Goal: Task Accomplishment & Management: Use online tool/utility

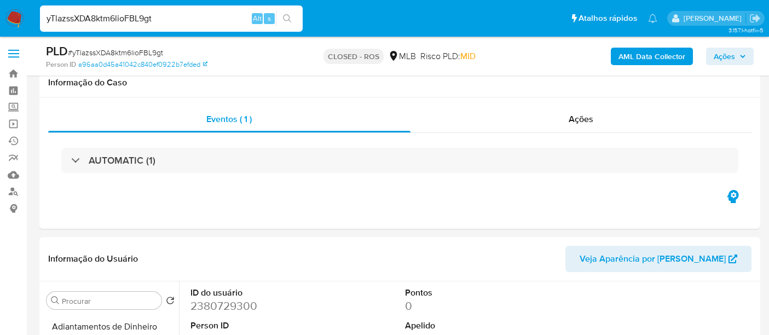
select select "10"
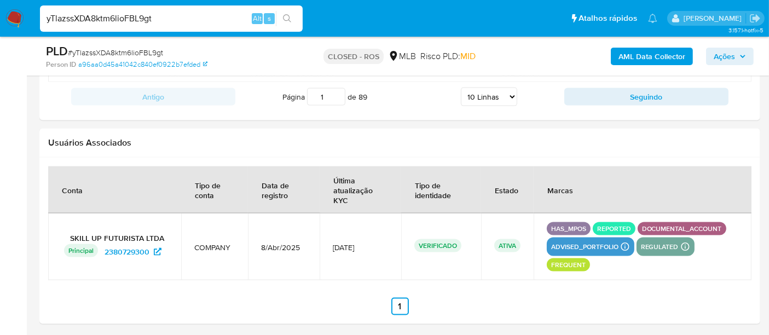
scroll to position [304, 0]
click at [152, 20] on input "yTlazssXDA8ktm6lioFBL9gt" at bounding box center [171, 18] width 263 height 14
paste input "SVWMdMLPUYbwWJ6TN5MSvksQ"
type input "SVWMdMLPUYbwWJ6TN5MSvksQ"
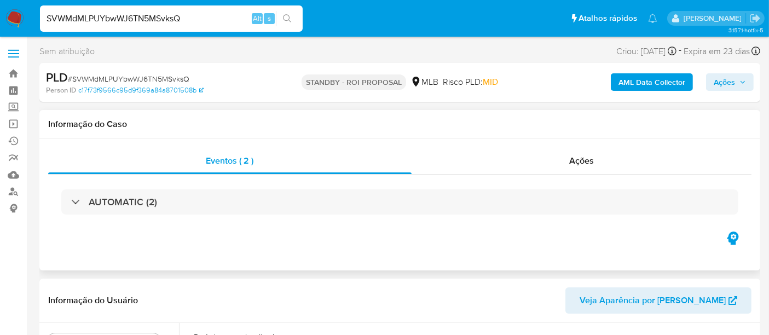
select select "10"
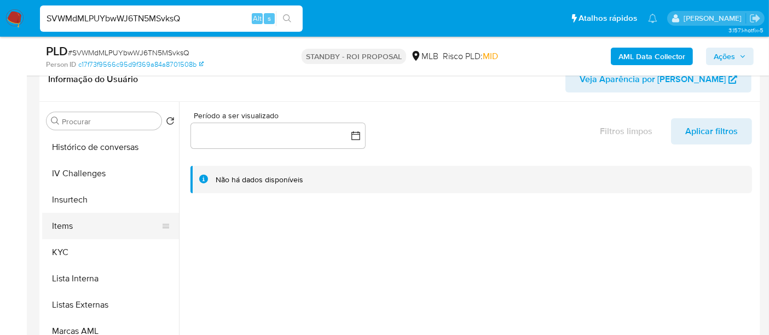
scroll to position [425, 0]
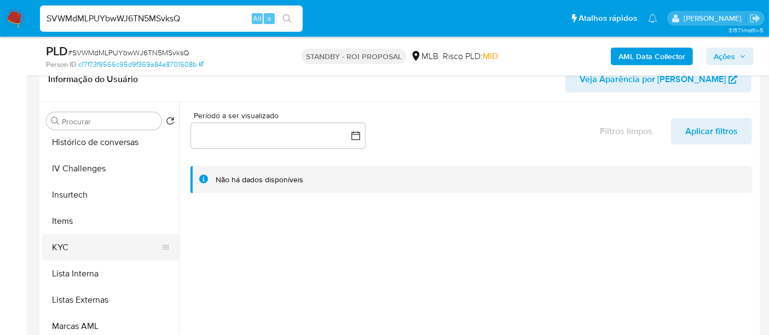
drag, startPoint x: 66, startPoint y: 247, endPoint x: 76, endPoint y: 244, distance: 10.4
click at [66, 247] on button "KYC" at bounding box center [106, 247] width 128 height 26
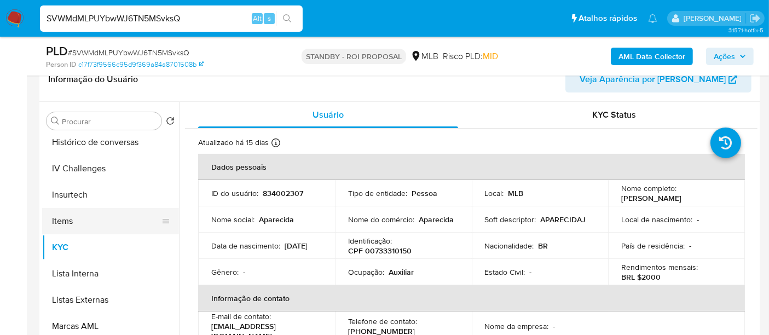
scroll to position [365, 0]
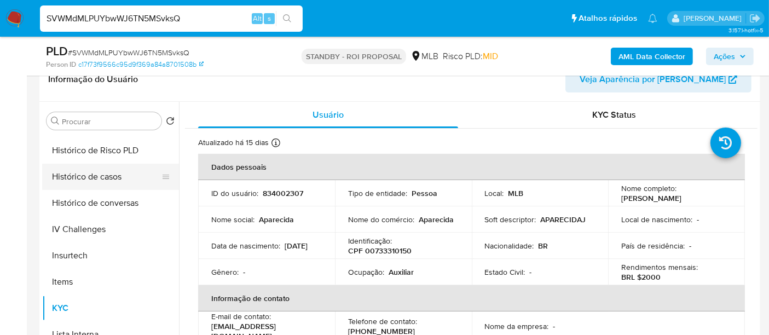
click at [103, 180] on button "Histórico de casos" at bounding box center [106, 177] width 128 height 26
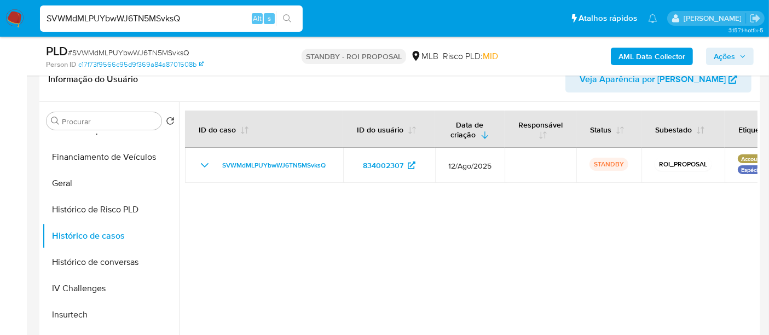
scroll to position [182, 0]
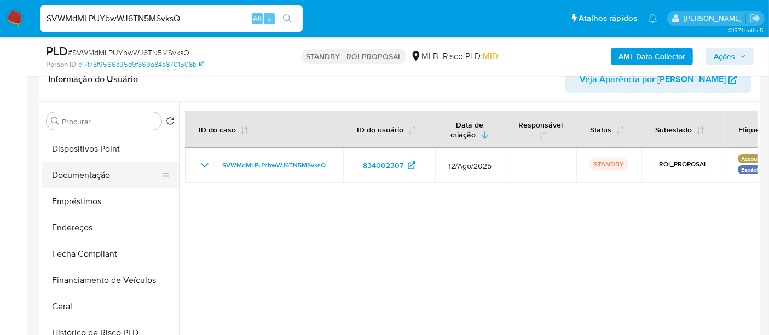
click at [95, 179] on button "Documentação" at bounding box center [106, 175] width 128 height 26
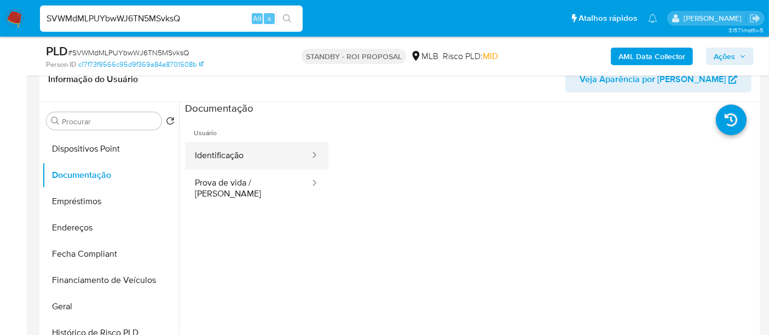
click at [208, 157] on button "Identificação" at bounding box center [248, 156] width 126 height 28
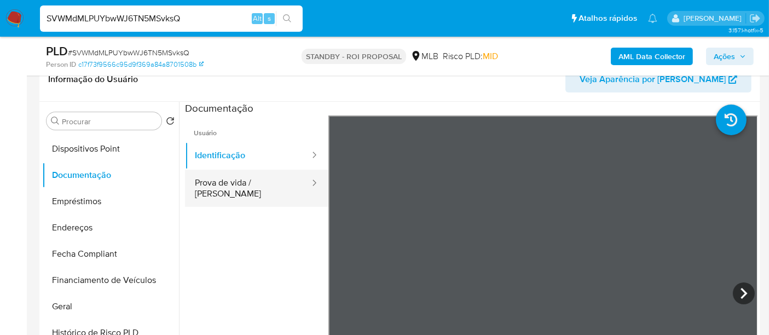
click at [281, 182] on button "Prova de vida / [PERSON_NAME]" at bounding box center [248, 188] width 126 height 37
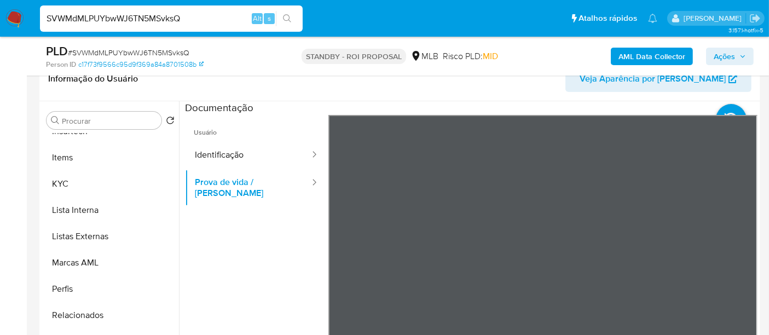
scroll to position [304, 0]
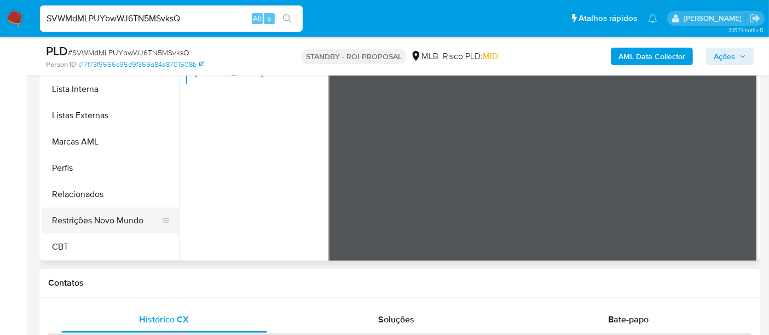
click at [116, 221] on button "Restrições Novo Mundo" at bounding box center [106, 221] width 128 height 26
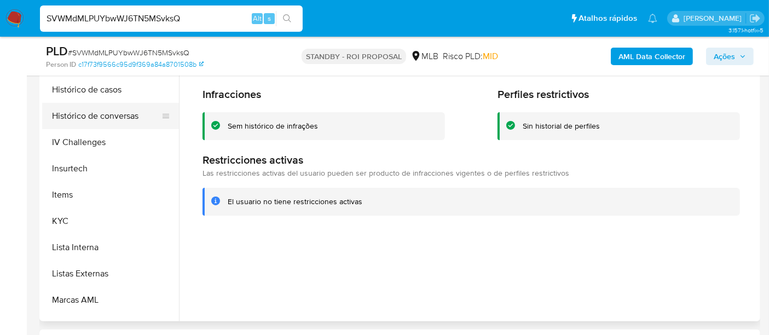
scroll to position [306, 0]
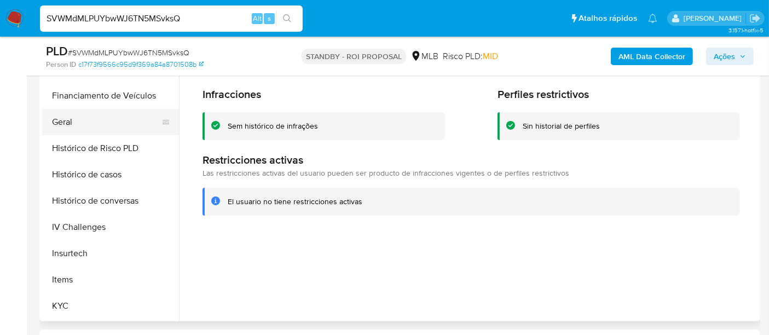
click at [65, 124] on button "Geral" at bounding box center [106, 122] width 128 height 26
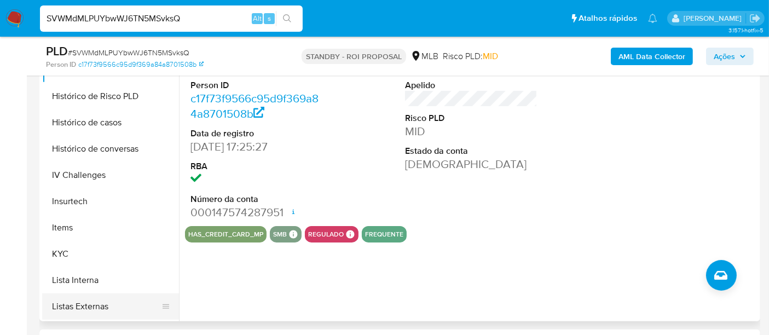
scroll to position [428, 0]
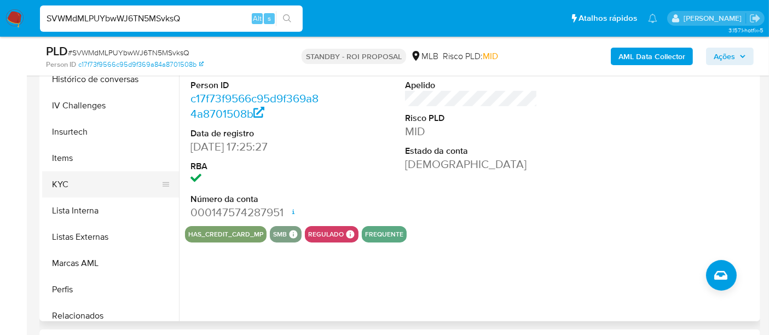
click at [56, 187] on button "KYC" at bounding box center [106, 184] width 128 height 26
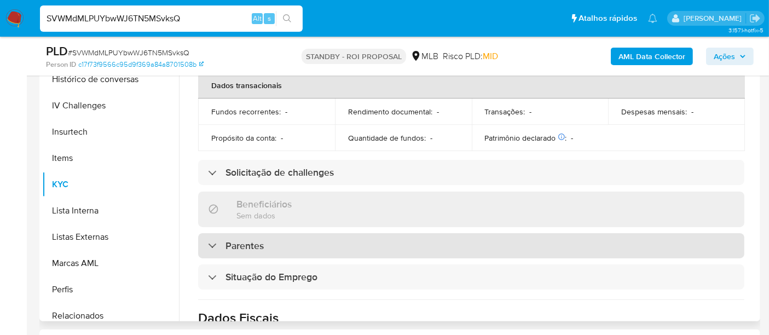
scroll to position [304, 0]
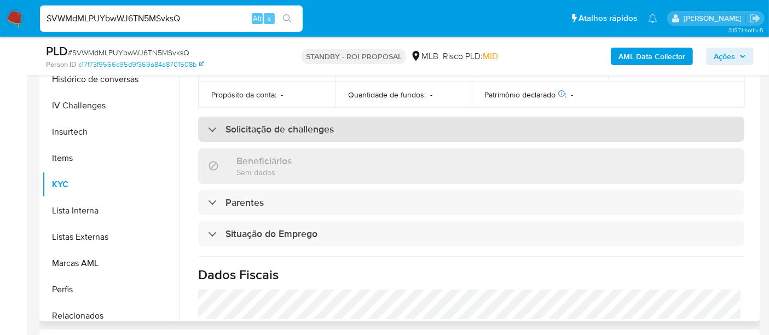
click at [208, 129] on div at bounding box center [208, 129] width 0 height 0
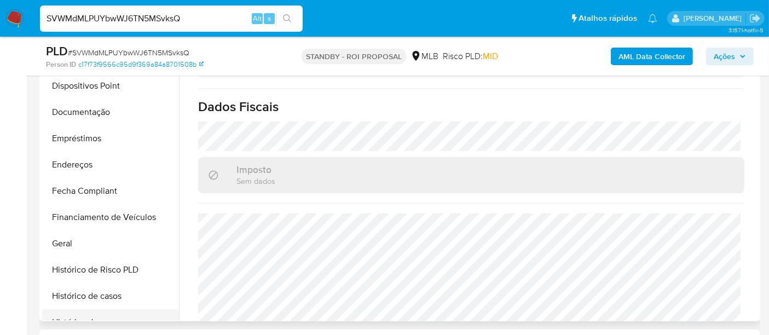
scroll to position [123, 0]
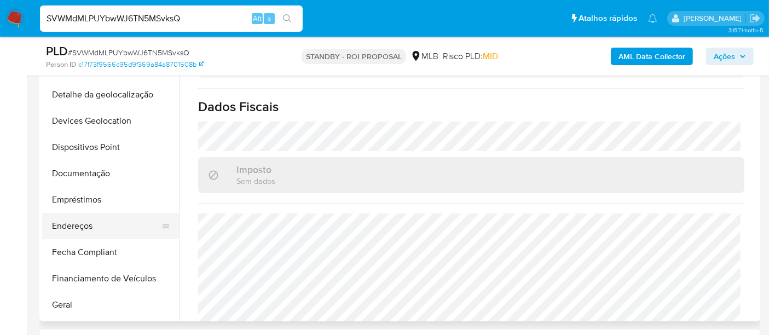
click at [89, 221] on button "Endereços" at bounding box center [106, 226] width 128 height 26
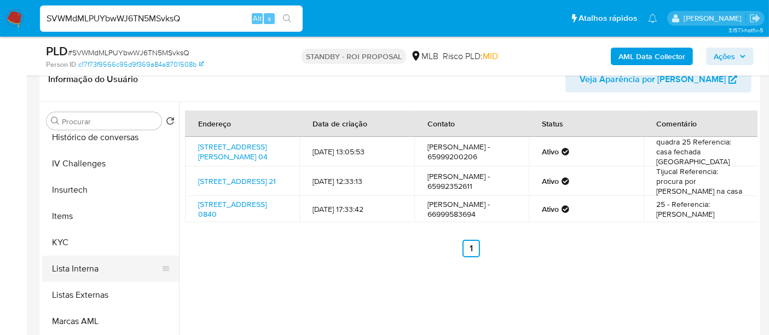
scroll to position [488, 0]
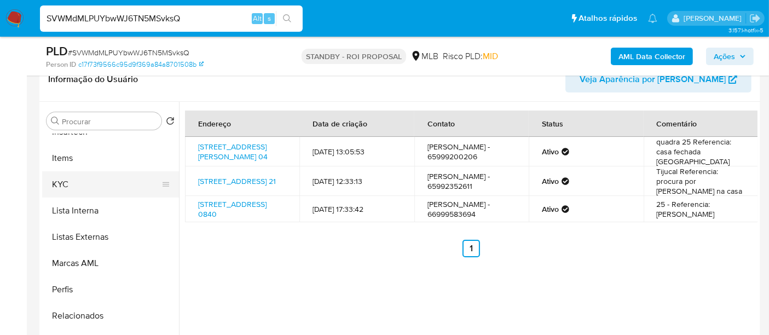
click at [62, 174] on button "KYC" at bounding box center [106, 184] width 128 height 26
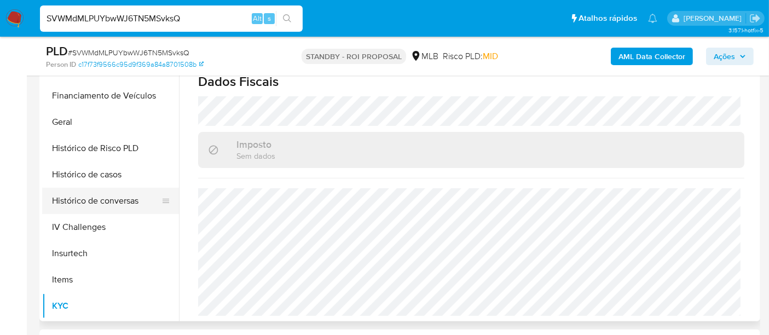
scroll to position [185, 0]
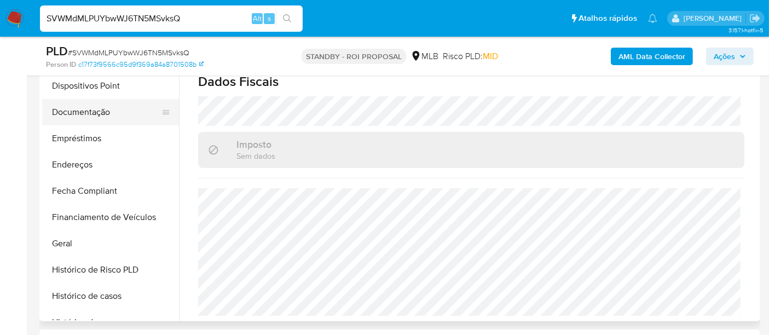
click at [79, 114] on button "Documentação" at bounding box center [106, 112] width 128 height 26
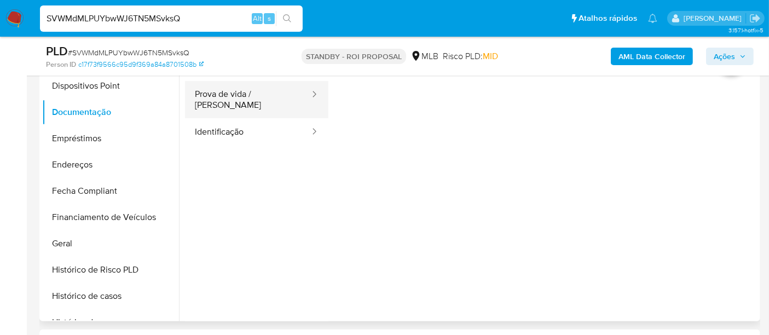
click at [219, 102] on button "Prova de vida / Selfie" at bounding box center [248, 99] width 126 height 37
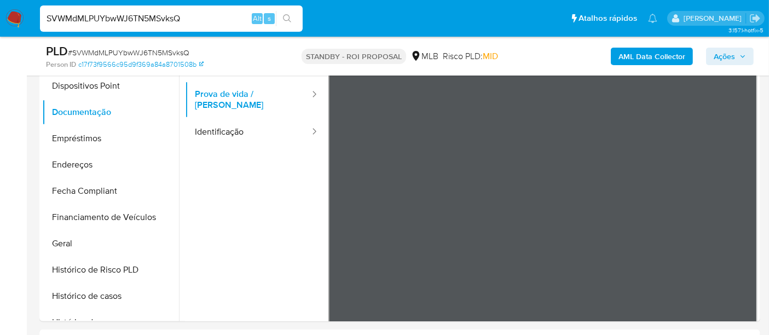
click at [149, 18] on input "SVWMdMLPUYbwWJ6TN5MSvksQ" at bounding box center [171, 18] width 263 height 14
paste input "PcZT3fQXqvMVSPfho6EK4L77"
type input "PcZT3fQXqvMVSPfho6EK4L77"
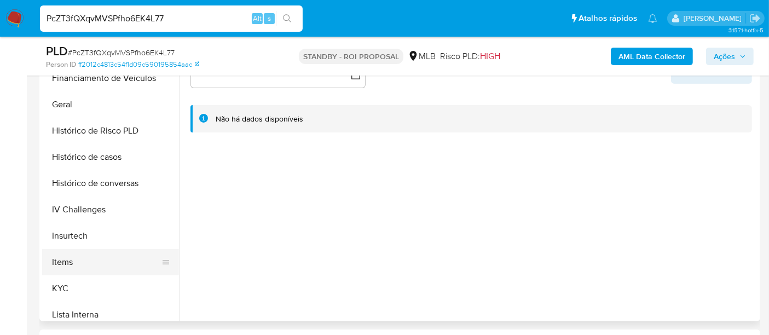
scroll to position [365, 0]
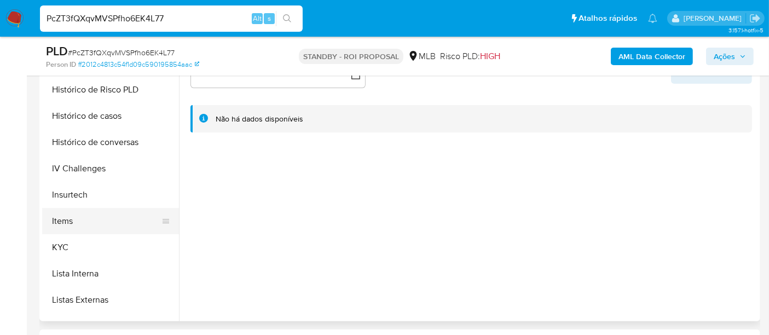
select select "10"
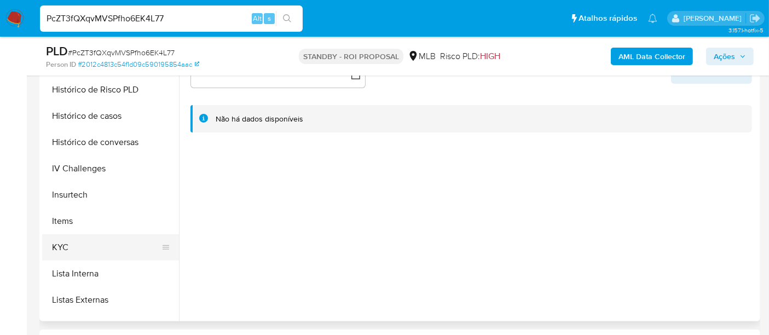
click at [61, 244] on button "KYC" at bounding box center [106, 247] width 128 height 26
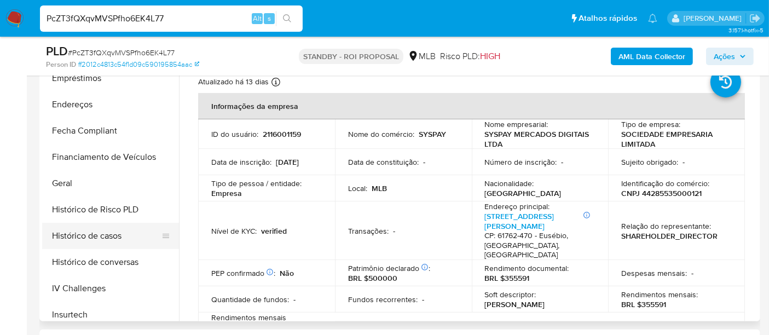
scroll to position [243, 0]
click at [125, 240] on button "Histórico de casos" at bounding box center [106, 237] width 128 height 26
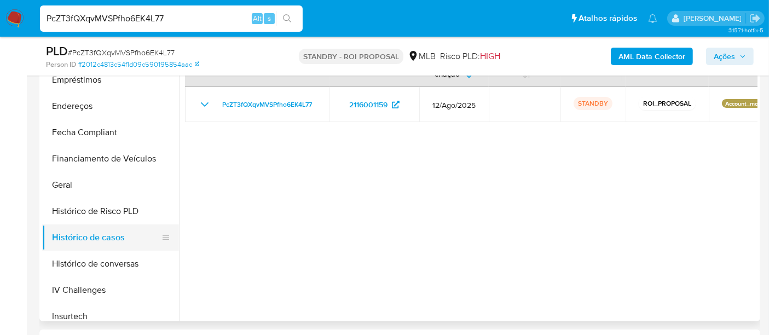
scroll to position [61, 0]
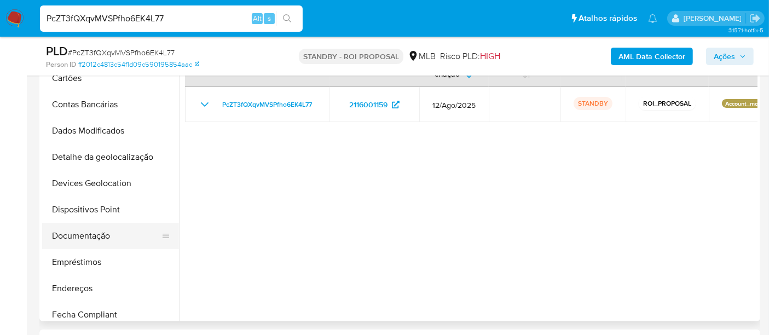
click at [95, 231] on button "Documentação" at bounding box center [106, 236] width 128 height 26
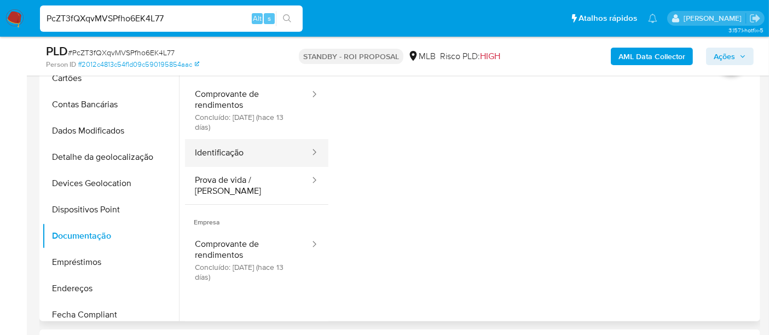
click at [212, 153] on button "Identificação" at bounding box center [248, 153] width 126 height 28
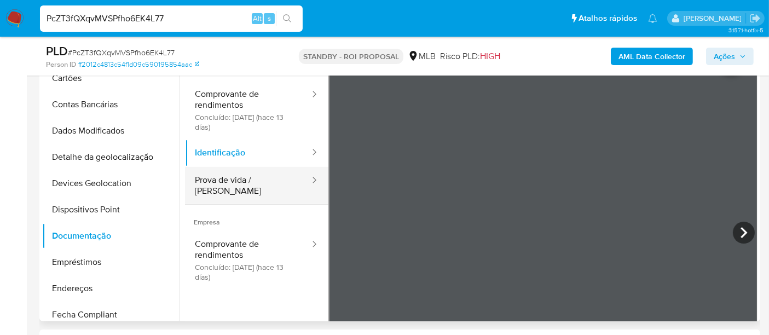
click at [230, 175] on button "Prova de vida / Selfie" at bounding box center [248, 185] width 126 height 37
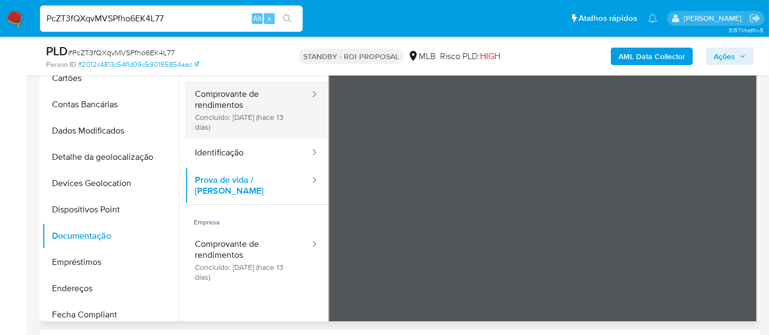
click at [206, 109] on button "Comprovante de rendimentos Concluído: 20/08/2025 (hace 13 días)" at bounding box center [248, 110] width 126 height 58
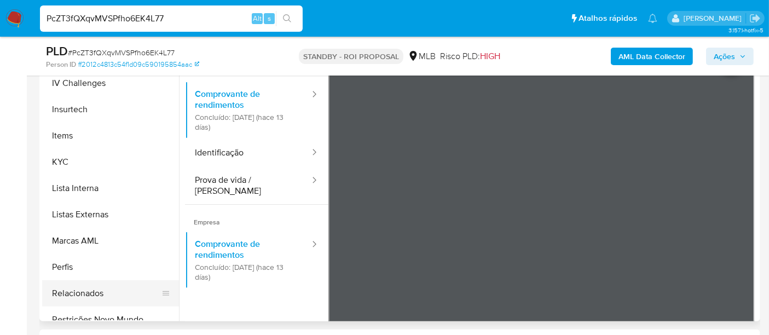
scroll to position [486, 0]
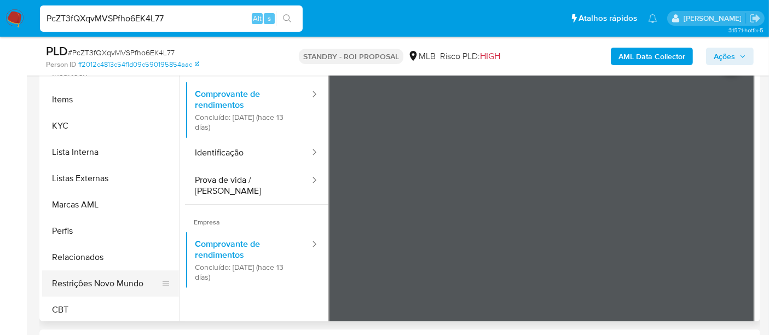
click at [111, 282] on button "Restrições Novo Mundo" at bounding box center [106, 283] width 128 height 26
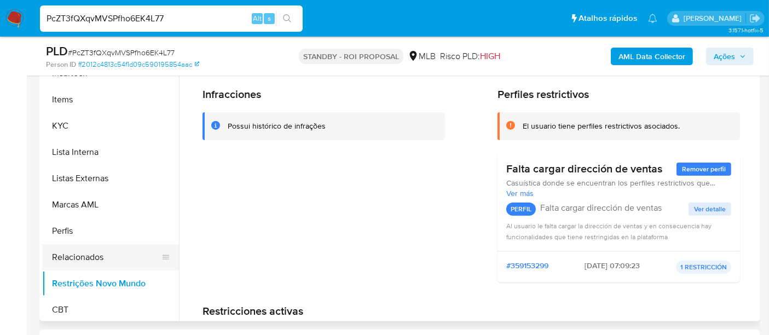
scroll to position [243, 0]
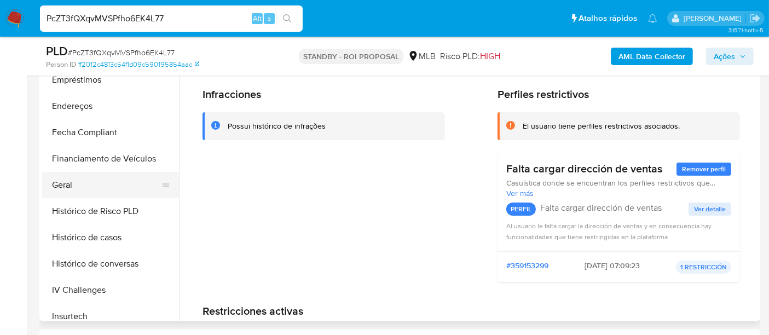
click at [66, 186] on button "Geral" at bounding box center [106, 185] width 128 height 26
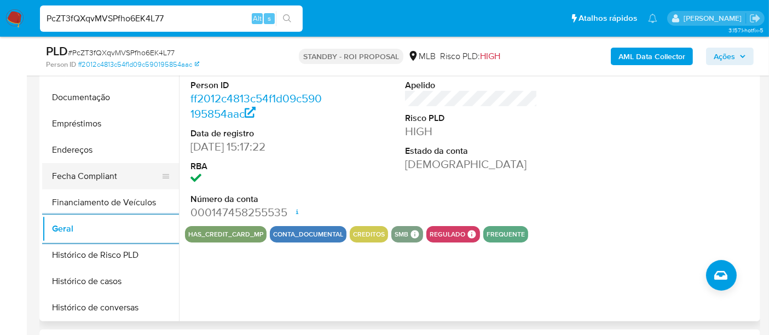
scroll to position [182, 0]
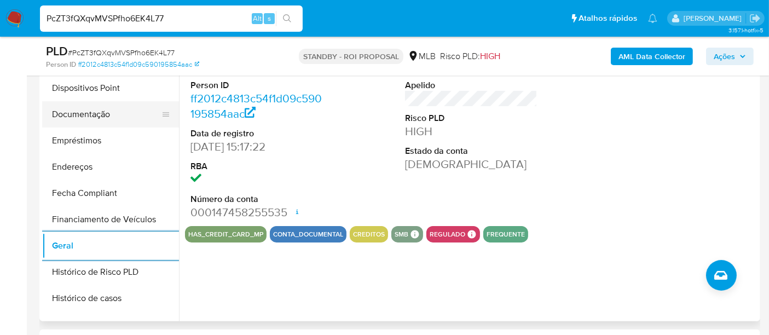
click at [88, 117] on button "Documentação" at bounding box center [106, 114] width 128 height 26
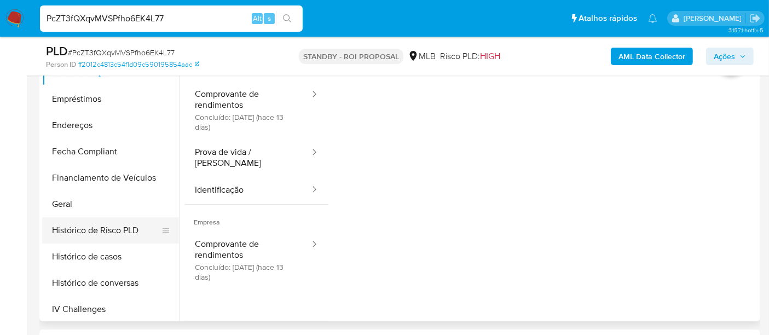
scroll to position [243, 0]
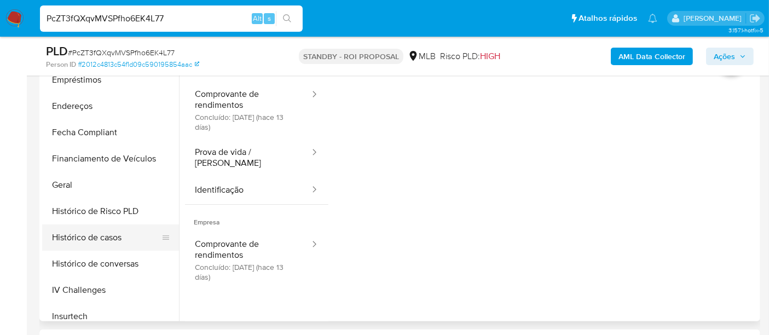
click at [97, 238] on button "Histórico de casos" at bounding box center [106, 237] width 128 height 26
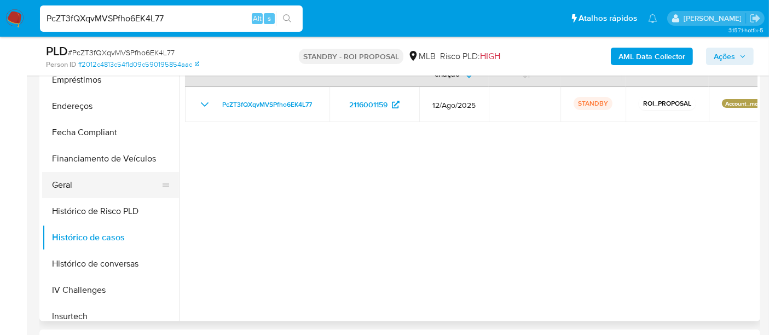
click at [73, 184] on button "Geral" at bounding box center [106, 185] width 128 height 26
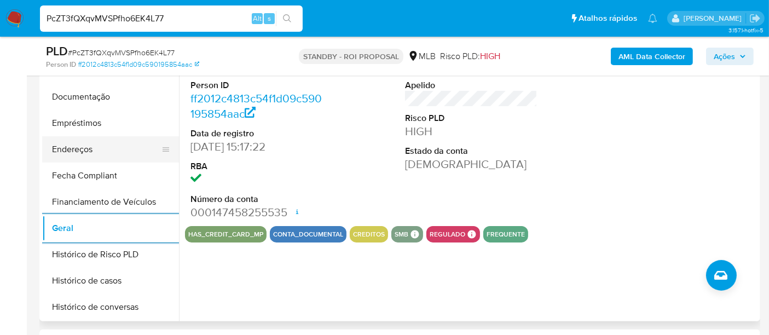
scroll to position [122, 0]
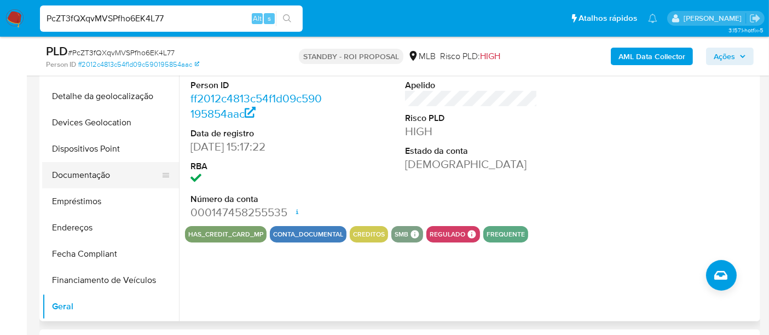
click at [83, 178] on button "Documentação" at bounding box center [106, 175] width 128 height 26
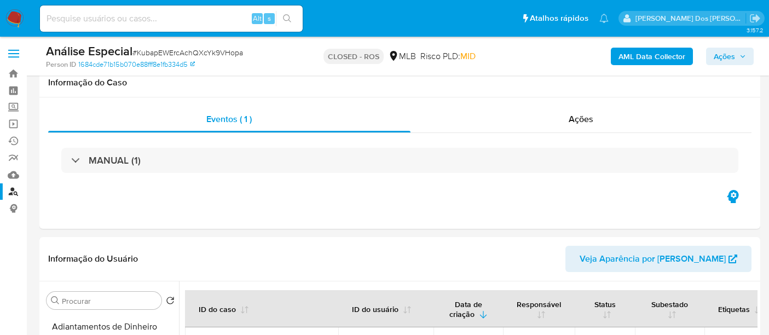
select select "100"
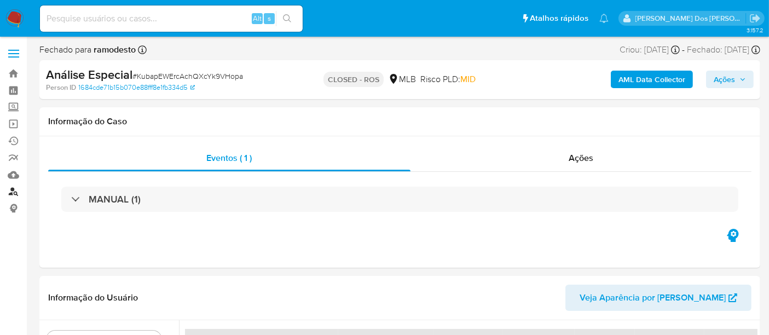
drag, startPoint x: 15, startPoint y: 191, endPoint x: 27, endPoint y: 188, distance: 11.8
click at [15, 191] on link "Localizador de pessoas" at bounding box center [65, 191] width 130 height 17
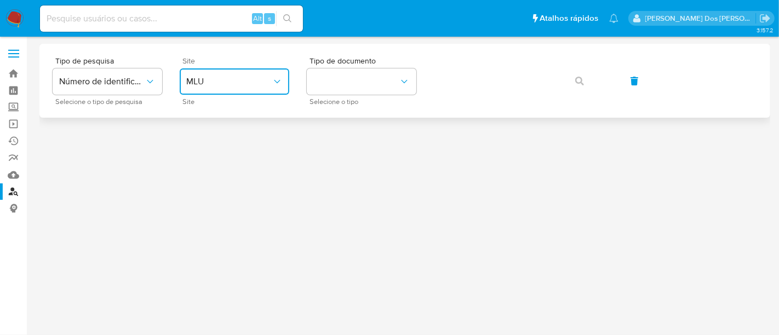
click at [223, 80] on span "MLU" at bounding box center [228, 81] width 85 height 11
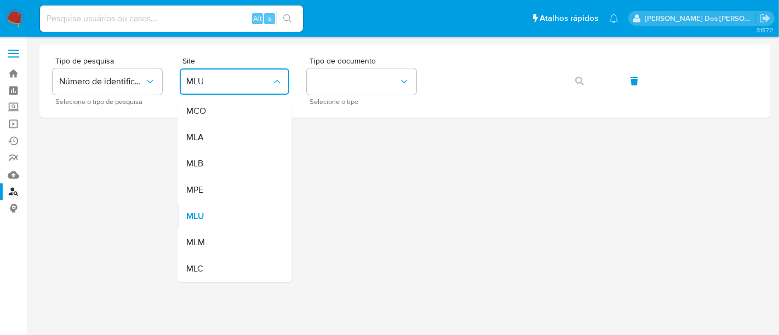
click at [223, 157] on div "MLB" at bounding box center [231, 164] width 90 height 26
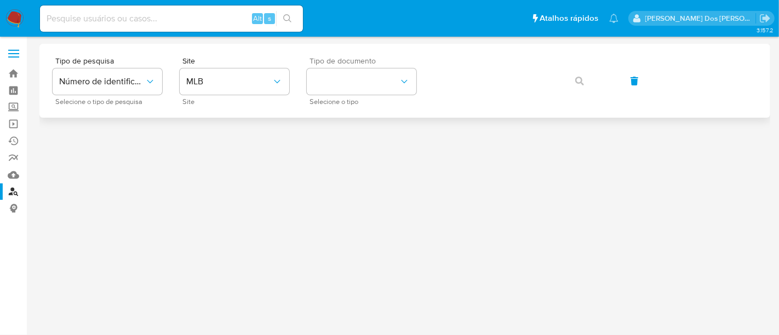
click at [318, 95] on div "Tipo de documento Selecione o tipo" at bounding box center [362, 81] width 110 height 48
click at [330, 84] on button "identificationType" at bounding box center [362, 81] width 110 height 26
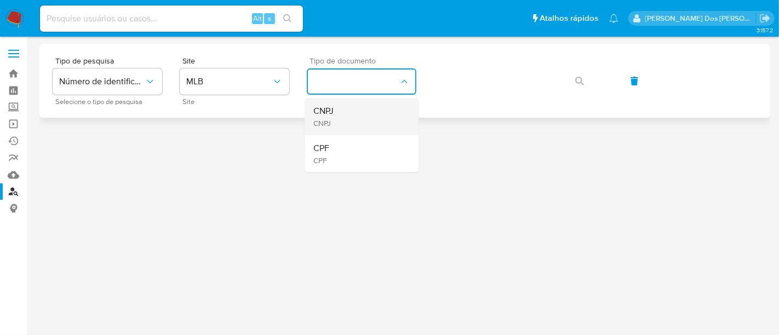
click at [337, 110] on div "CNPJ CNPJ" at bounding box center [358, 116] width 90 height 37
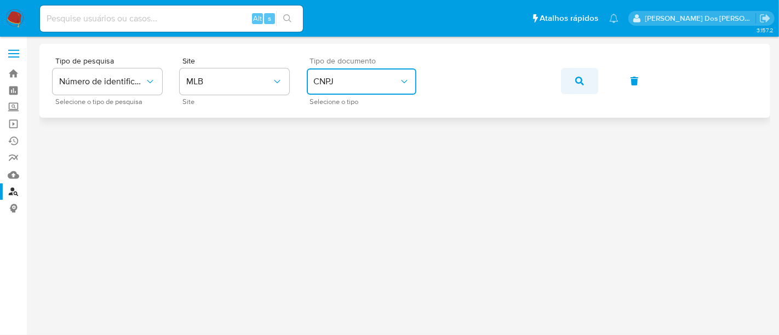
click at [572, 79] on button "button" at bounding box center [579, 81] width 37 height 26
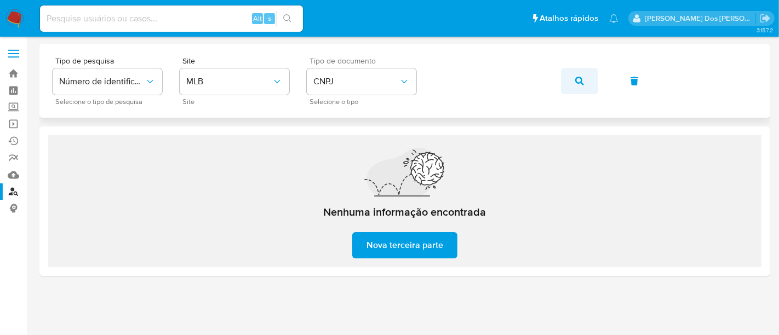
click at [574, 79] on button "button" at bounding box center [579, 81] width 37 height 26
click at [258, 79] on span "MLB" at bounding box center [228, 81] width 85 height 11
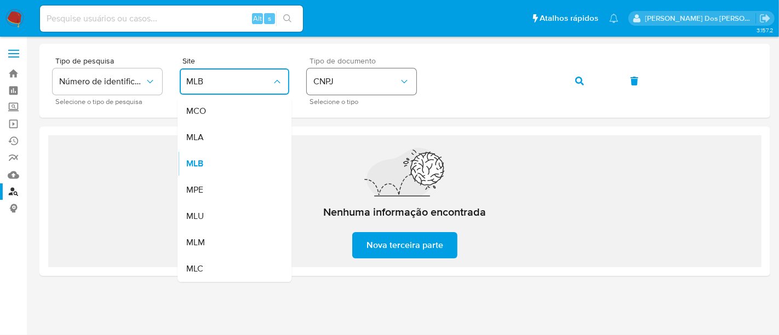
click at [353, 88] on button "CNPJ" at bounding box center [362, 81] width 110 height 26
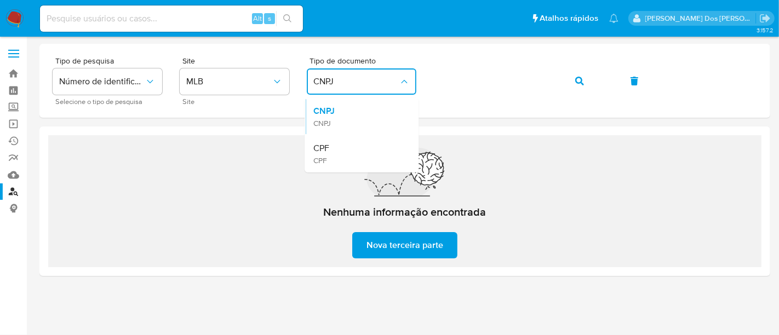
drag, startPoint x: 353, startPoint y: 86, endPoint x: 337, endPoint y: 128, distance: 44.7
click at [353, 85] on span "CNPJ" at bounding box center [355, 81] width 85 height 11
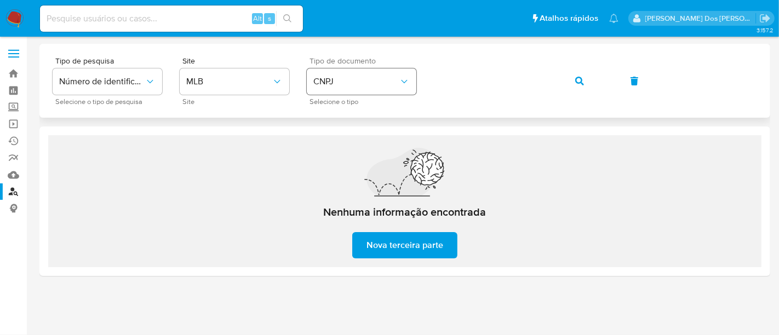
click at [334, 87] on span "CNPJ" at bounding box center [355, 81] width 85 height 11
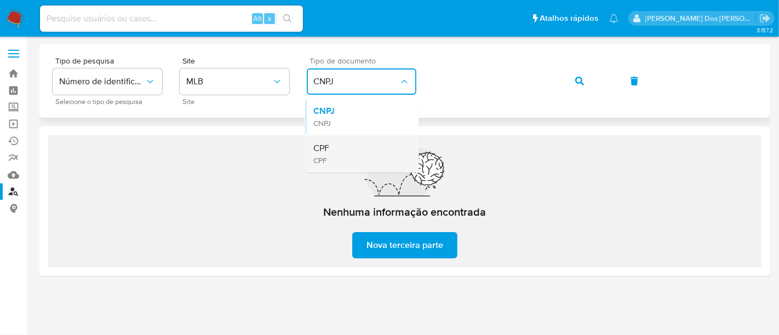
click at [334, 140] on div "CPF CPF" at bounding box center [358, 153] width 90 height 37
click at [575, 77] on icon "button" at bounding box center [579, 81] width 9 height 9
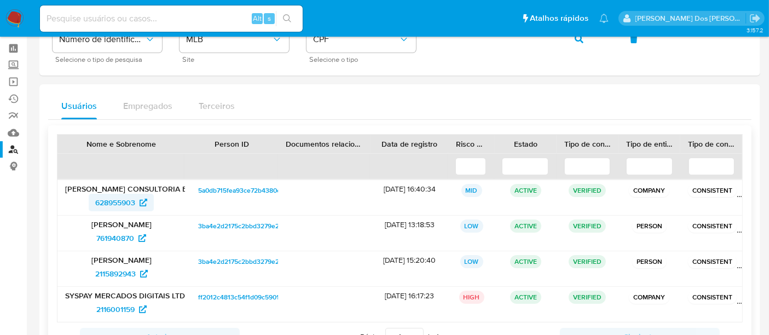
scroll to position [61, 0]
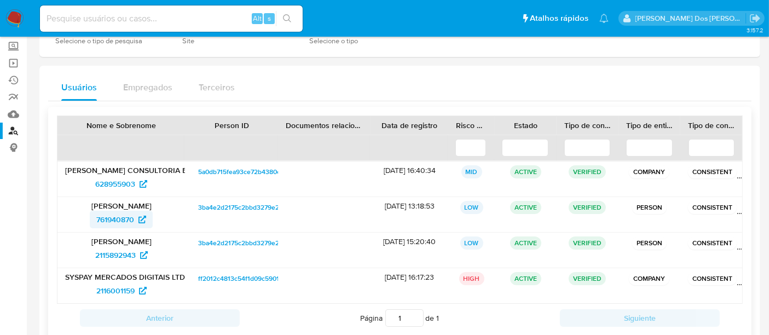
click at [115, 214] on span "761940870" at bounding box center [115, 220] width 38 height 18
click at [111, 252] on span "2115892943" at bounding box center [115, 255] width 41 height 18
click at [141, 16] on input at bounding box center [171, 18] width 263 height 14
type input "renatolopes1005@gmail.com"
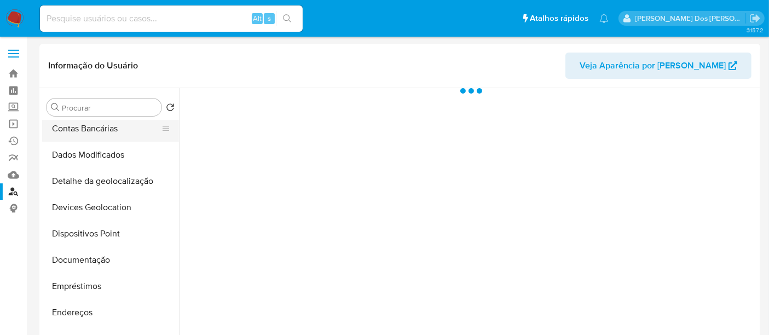
scroll to position [122, 0]
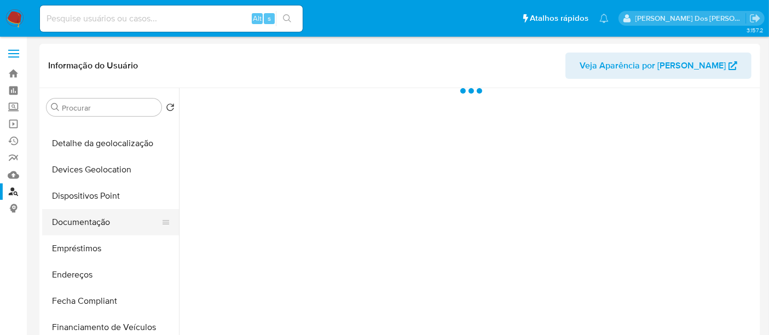
click at [96, 216] on button "Documentação" at bounding box center [106, 222] width 128 height 26
select select "10"
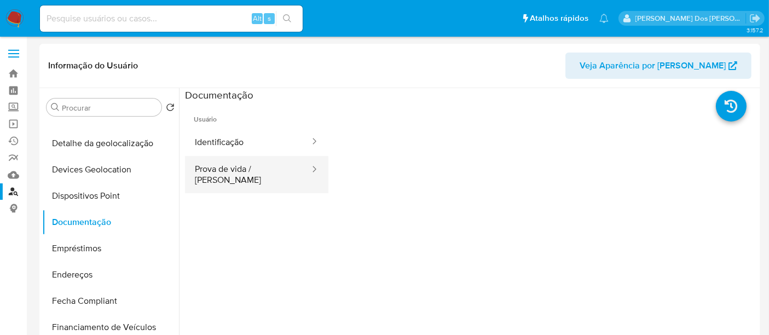
click at [241, 168] on button "Prova de vida / [PERSON_NAME]" at bounding box center [248, 174] width 126 height 37
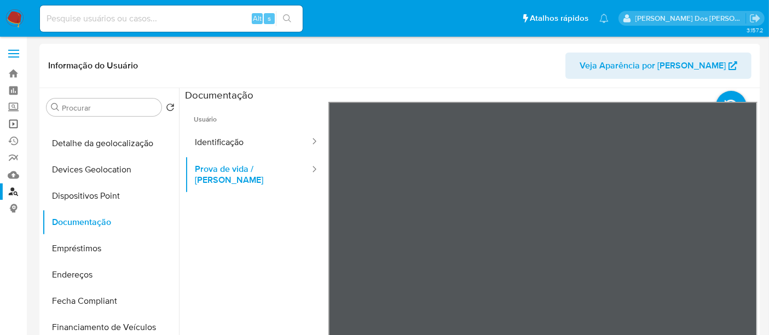
click at [11, 123] on link "Operações em massa" at bounding box center [65, 124] width 130 height 17
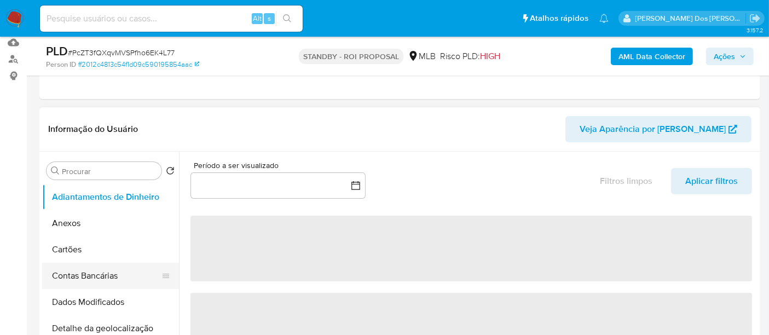
select select "10"
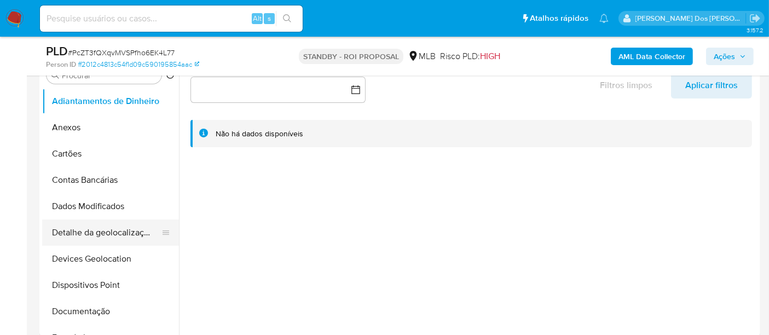
scroll to position [243, 0]
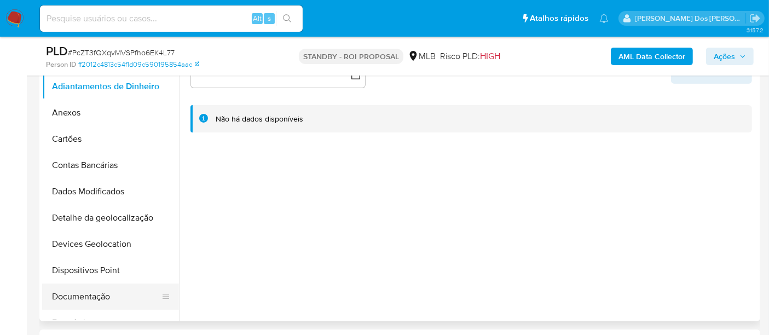
click at [91, 293] on button "Documentação" at bounding box center [106, 297] width 128 height 26
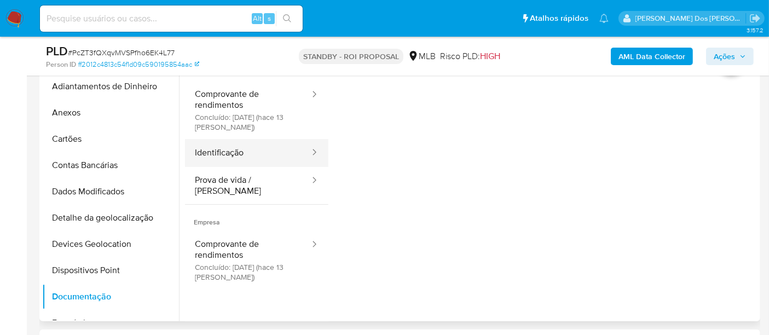
click at [237, 159] on button "Identificação" at bounding box center [248, 153] width 126 height 28
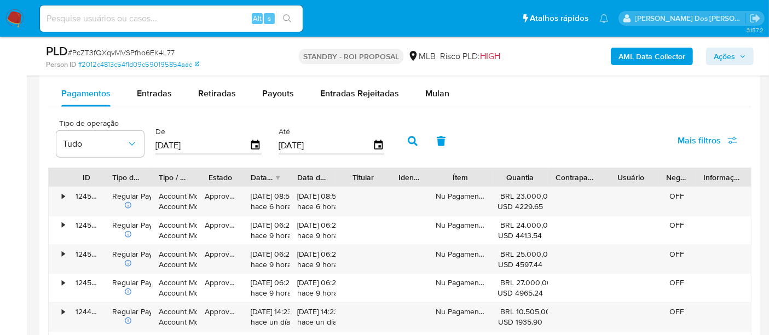
scroll to position [1095, 0]
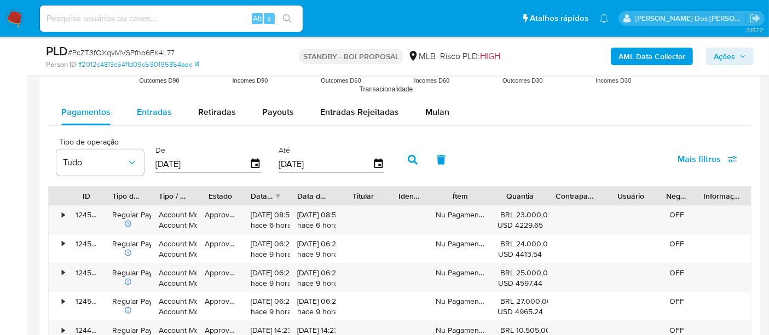
click at [152, 120] on div "Entradas" at bounding box center [154, 112] width 35 height 26
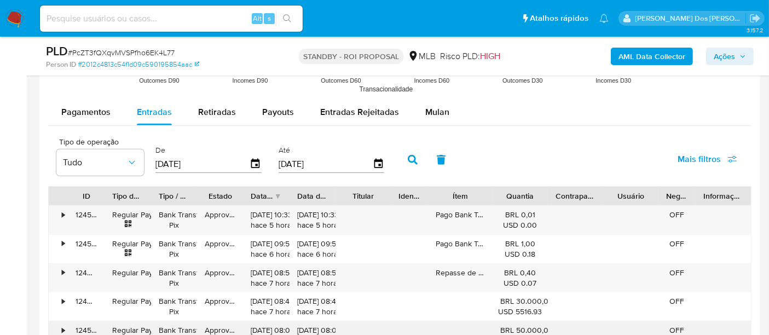
scroll to position [1156, 0]
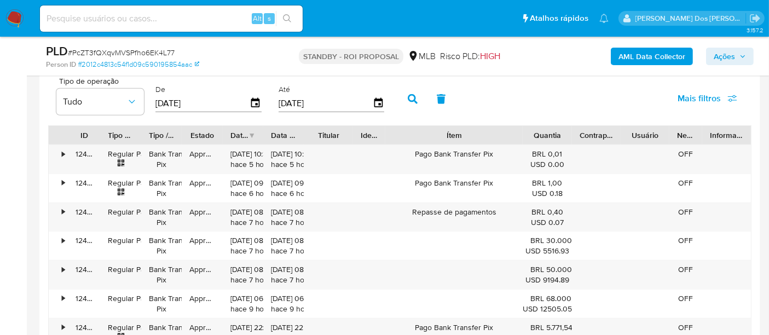
drag, startPoint x: 500, startPoint y: 132, endPoint x: 573, endPoint y: 140, distance: 73.3
click at [573, 140] on div "ID Tipo de operação Tipo / Método Estado Data de criação Data de aprovação Titu…" at bounding box center [400, 135] width 703 height 19
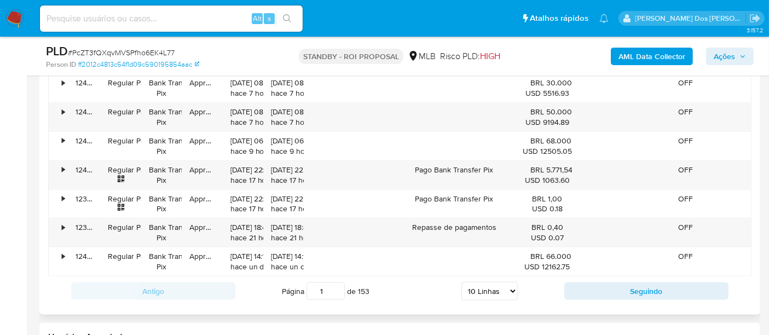
scroll to position [1338, 0]
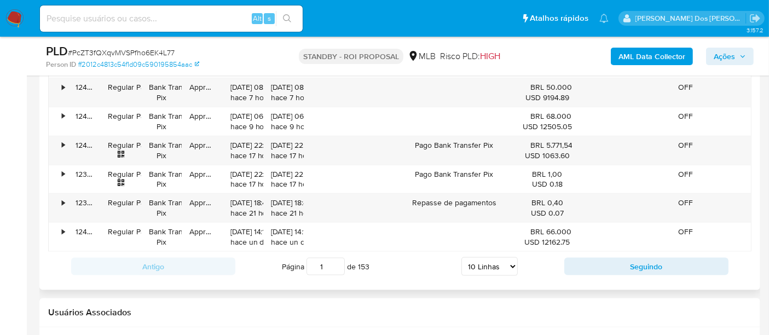
click at [514, 267] on select "5 Linhas 10 Linhas 20 Linhas 25 Linhas 50 Linhas 100 Linhas" at bounding box center [490, 266] width 56 height 19
select select "100"
click at [462, 257] on select "5 Linhas 10 Linhas 20 Linhas 25 Linhas 50 Linhas 100 Linhas" at bounding box center [490, 266] width 56 height 19
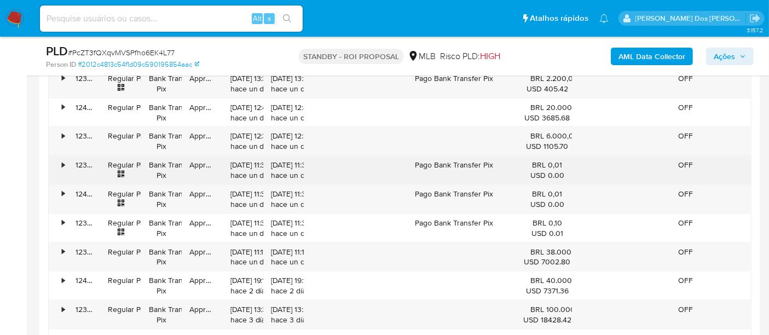
scroll to position [1581, 0]
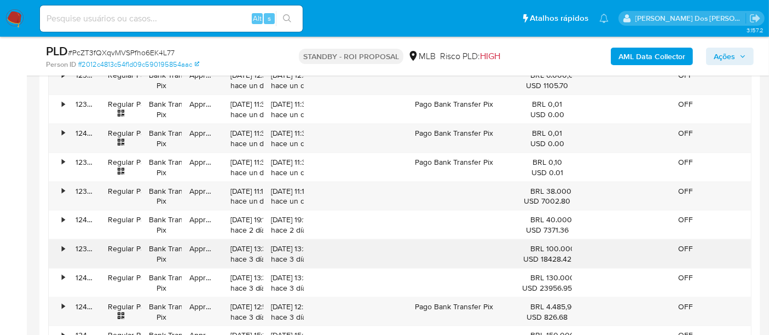
click at [64, 244] on div "•" at bounding box center [63, 249] width 3 height 10
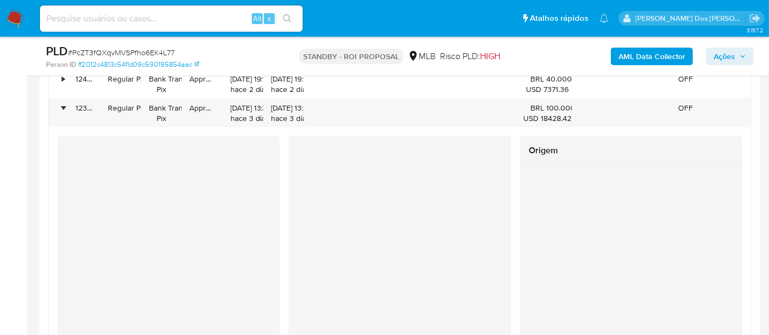
scroll to position [1703, 0]
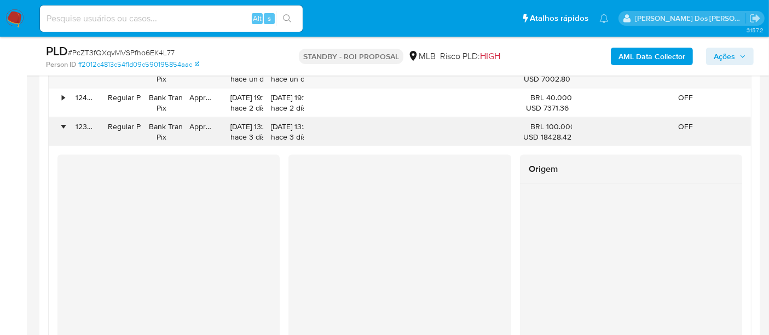
click at [65, 122] on div "•" at bounding box center [63, 127] width 3 height 10
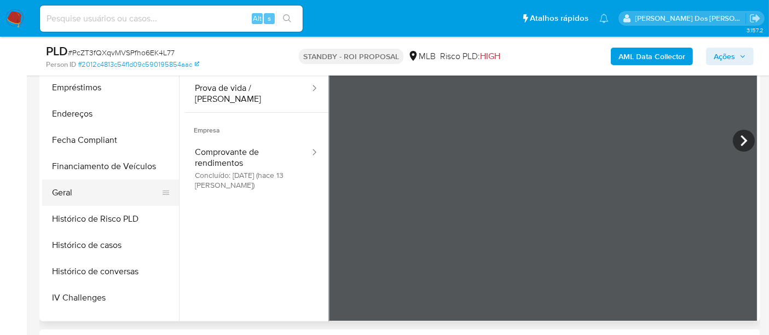
scroll to position [243, 0]
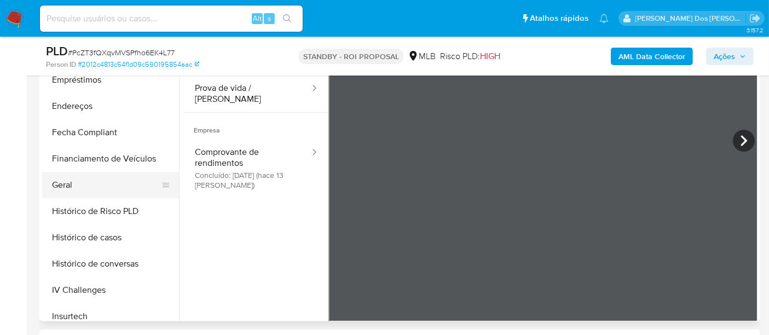
drag, startPoint x: 59, startPoint y: 185, endPoint x: 79, endPoint y: 187, distance: 19.8
click at [59, 185] on button "Geral" at bounding box center [106, 185] width 128 height 26
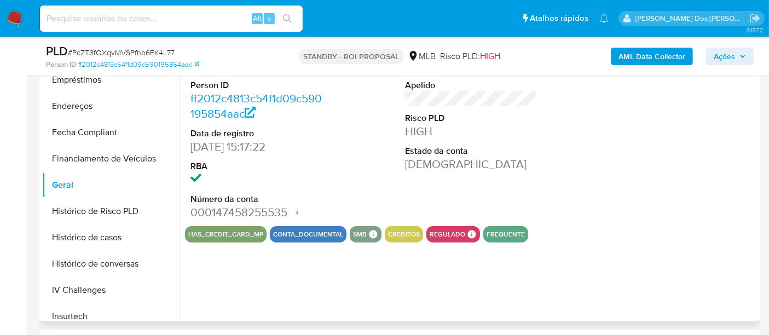
scroll to position [182, 0]
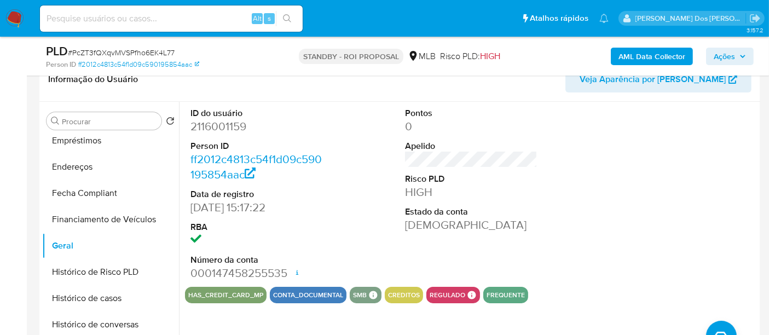
click at [19, 12] on img at bounding box center [14, 18] width 19 height 19
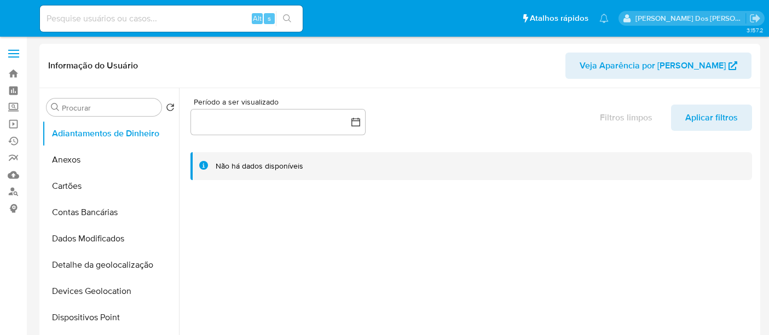
select select "10"
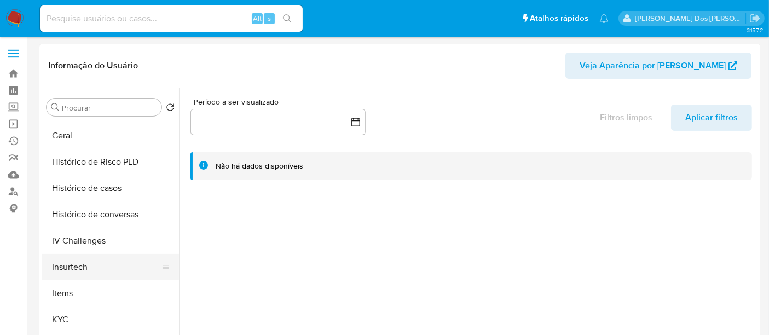
scroll to position [365, 0]
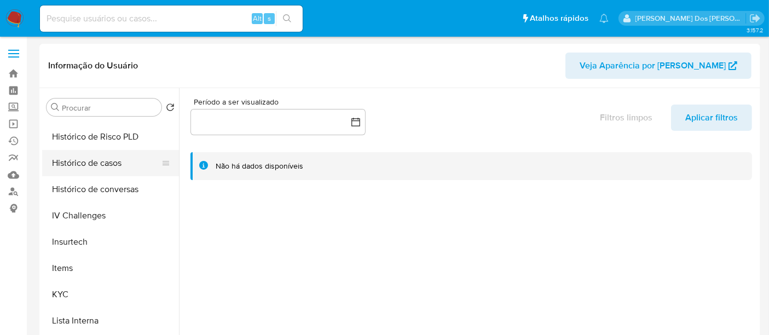
click at [90, 168] on button "Histórico de casos" at bounding box center [106, 163] width 128 height 26
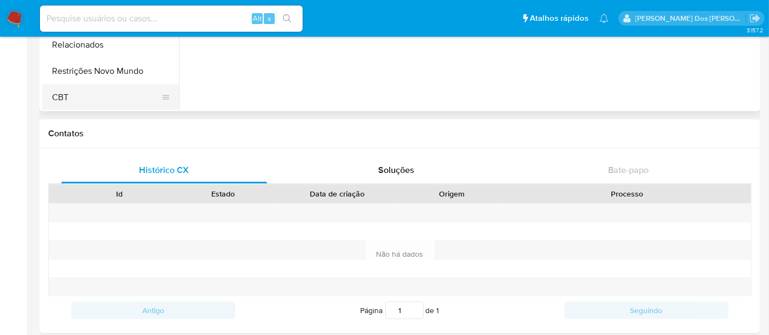
scroll to position [182, 0]
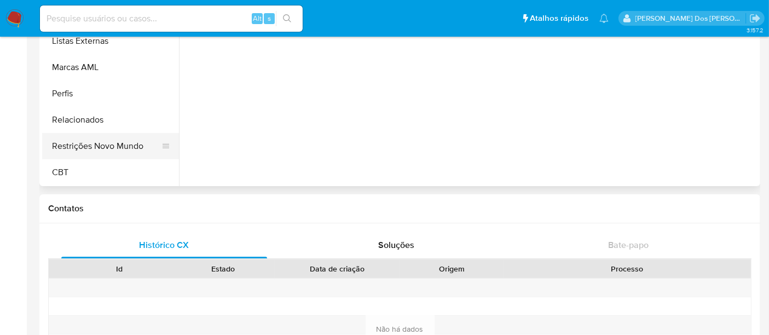
click at [113, 146] on button "Restrições Novo Mundo" at bounding box center [106, 146] width 128 height 26
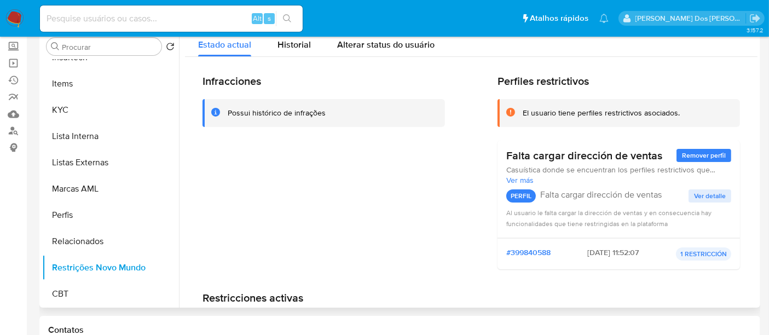
scroll to position [86, 0]
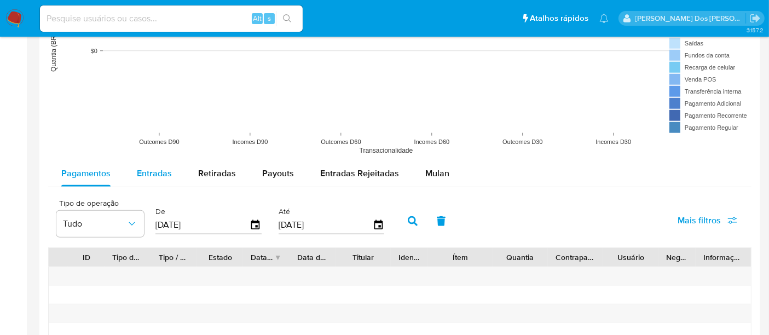
click at [152, 168] on span "Entradas" at bounding box center [154, 173] width 35 height 13
select select "10"
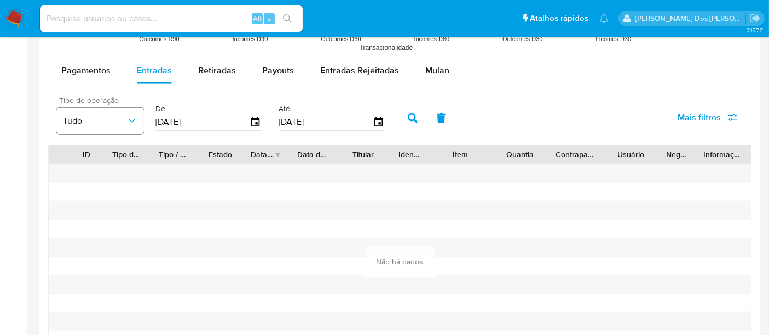
scroll to position [973, 0]
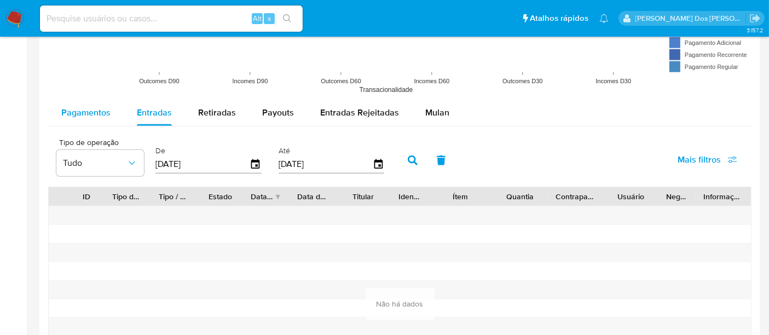
click at [89, 122] on div "Pagamentos" at bounding box center [85, 113] width 49 height 26
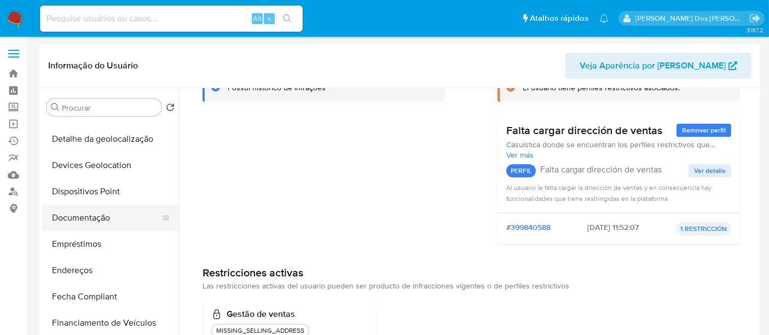
scroll to position [123, 0]
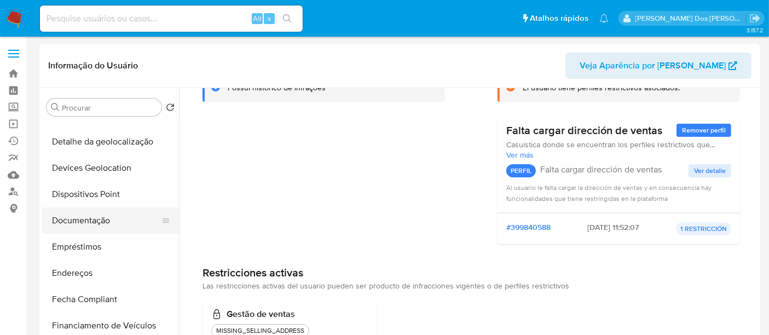
click at [88, 217] on button "Documentação" at bounding box center [106, 221] width 128 height 26
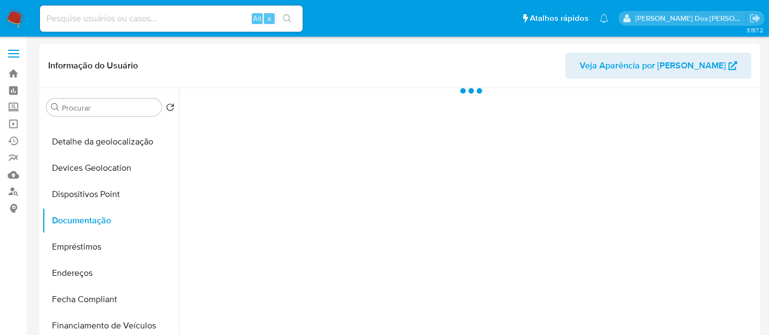
scroll to position [0, 0]
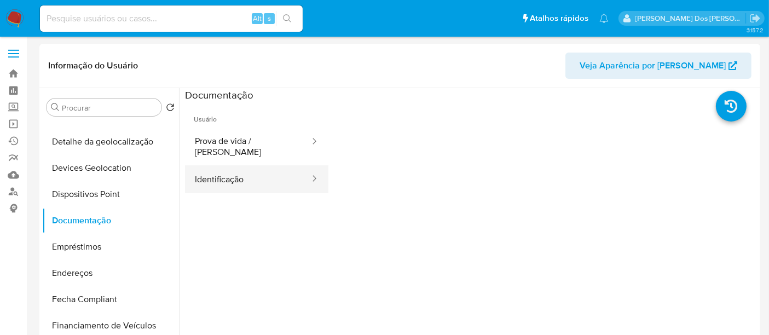
click at [228, 177] on button "Identificação" at bounding box center [248, 179] width 126 height 28
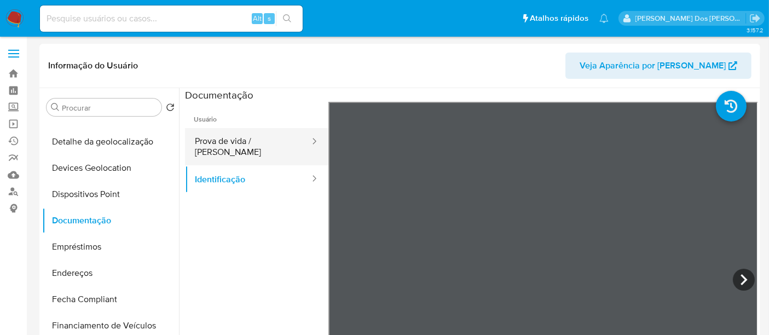
drag, startPoint x: 258, startPoint y: 144, endPoint x: 280, endPoint y: 144, distance: 22.4
click at [258, 144] on button "Prova de vida / [PERSON_NAME]" at bounding box center [248, 146] width 126 height 37
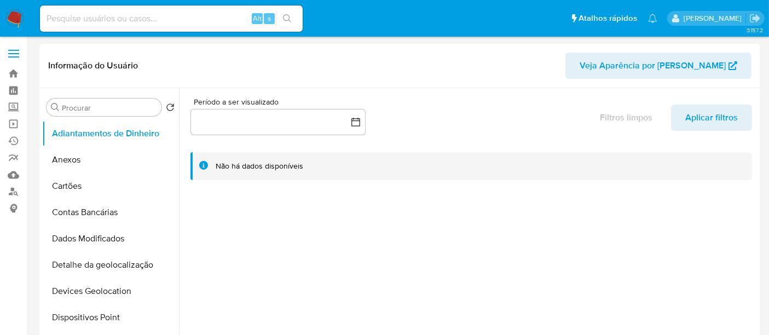
select select "10"
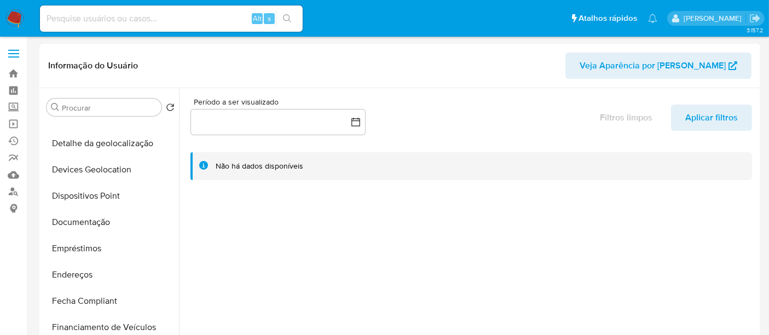
scroll to position [243, 0]
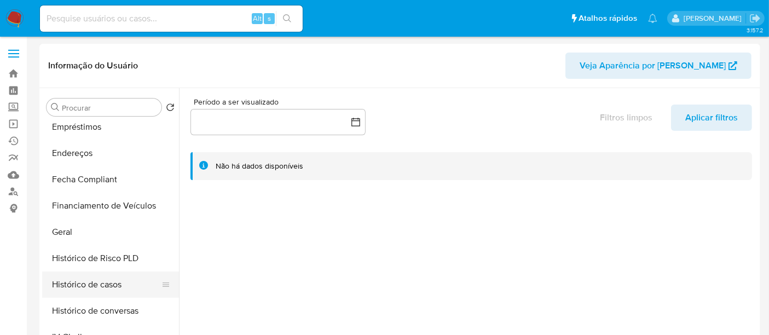
click at [81, 279] on button "Histórico de casos" at bounding box center [106, 285] width 128 height 26
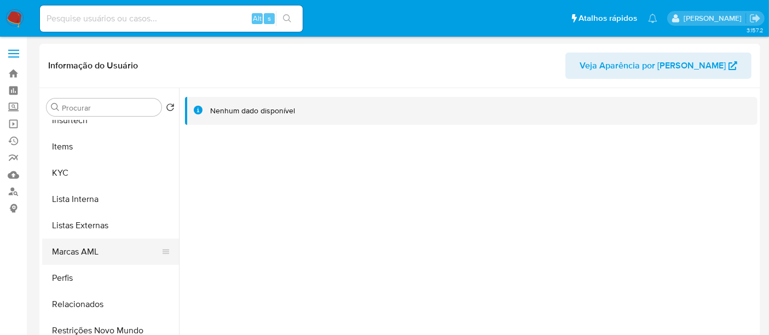
scroll to position [488, 0]
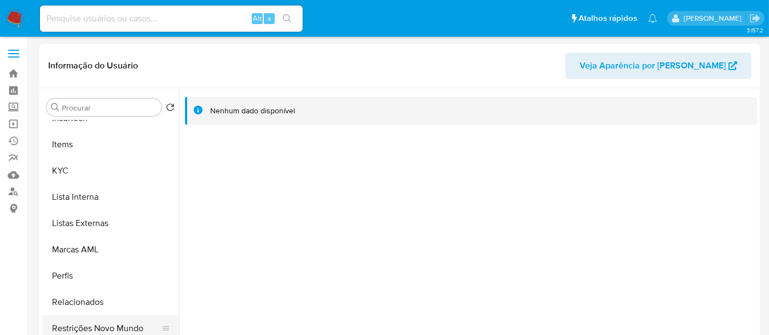
click at [117, 322] on button "Restrições Novo Mundo" at bounding box center [106, 328] width 128 height 26
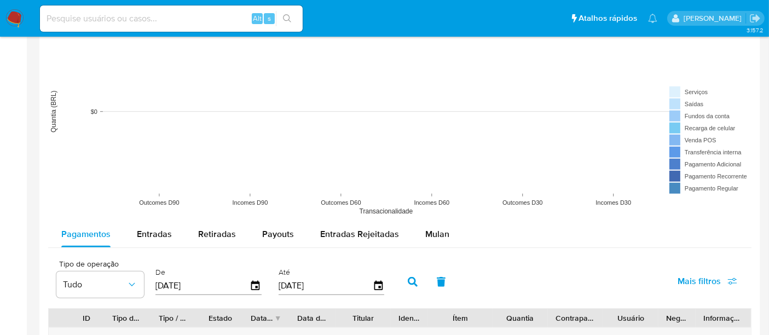
scroll to position [973, 0]
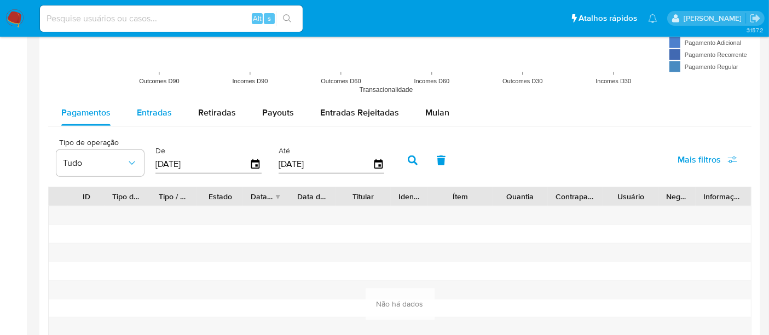
drag, startPoint x: 156, startPoint y: 114, endPoint x: 167, endPoint y: 120, distance: 12.5
click at [156, 114] on span "Entradas" at bounding box center [154, 112] width 35 height 13
select select "10"
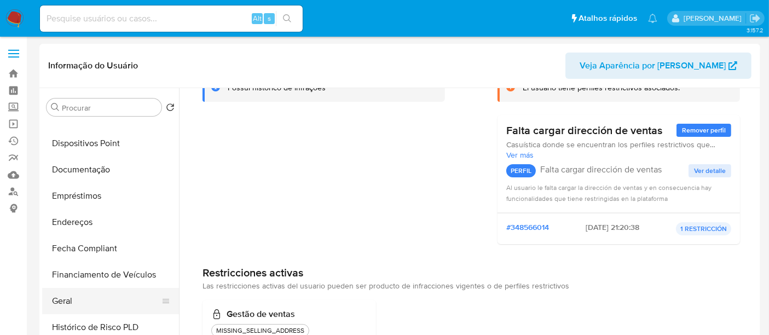
scroll to position [123, 0]
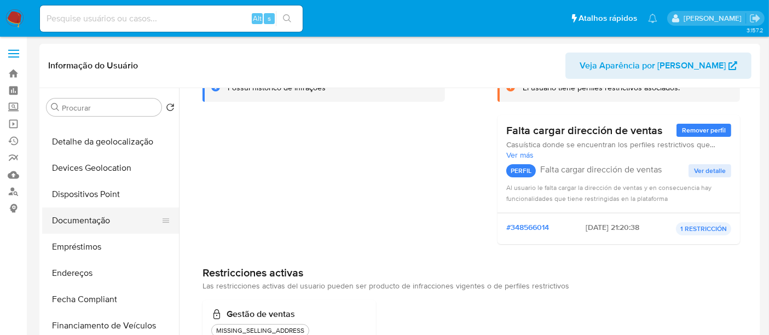
click at [92, 224] on button "Documentação" at bounding box center [106, 221] width 128 height 26
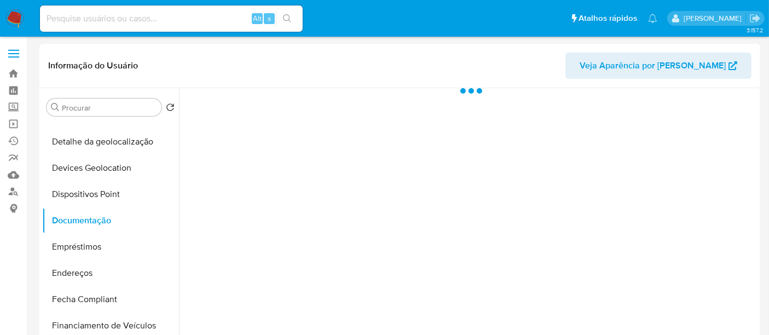
scroll to position [0, 0]
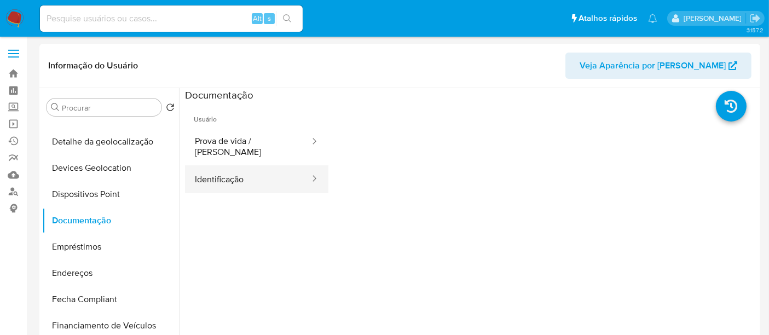
drag, startPoint x: 245, startPoint y: 166, endPoint x: 272, endPoint y: 166, distance: 27.4
click at [245, 166] on button "Identificação" at bounding box center [248, 179] width 126 height 28
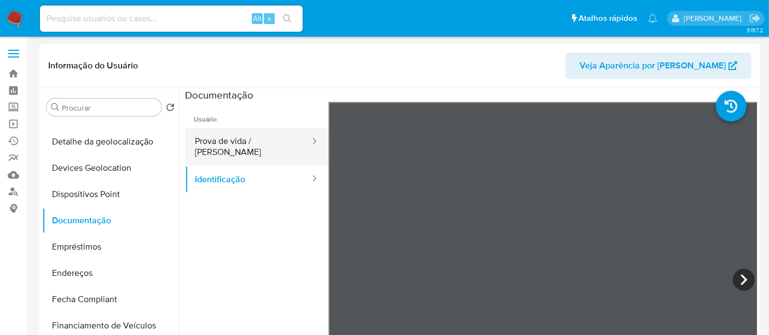
click at [281, 143] on button "Prova de vida / Selfie" at bounding box center [248, 146] width 126 height 37
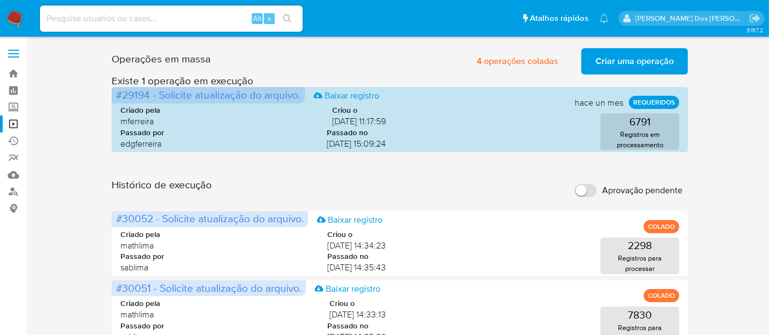
click at [642, 62] on span "Criar uma operação" at bounding box center [635, 61] width 78 height 24
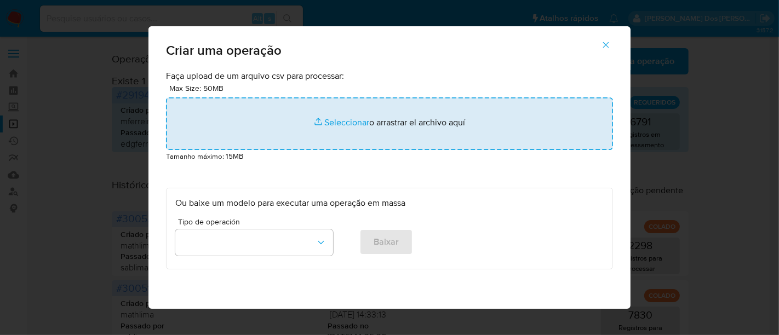
click at [327, 121] on input "file" at bounding box center [389, 123] width 447 height 53
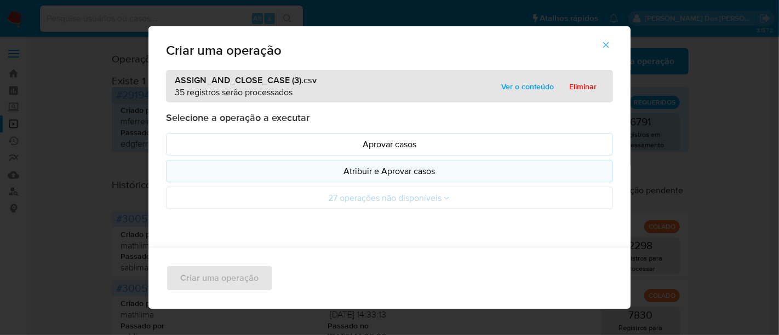
click at [286, 171] on p "Atribuir e Aprovar casos" at bounding box center [389, 171] width 428 height 13
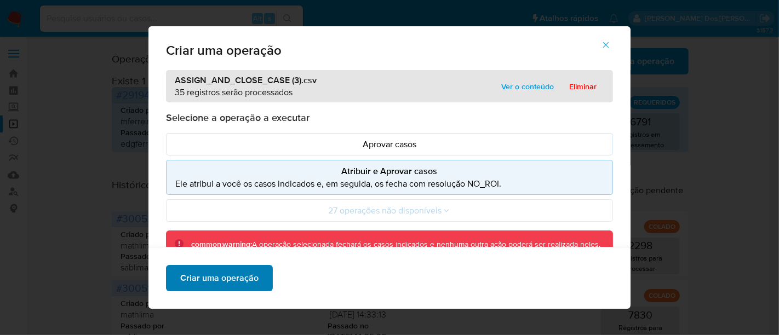
click at [225, 280] on span "Criar uma operação" at bounding box center [219, 278] width 78 height 24
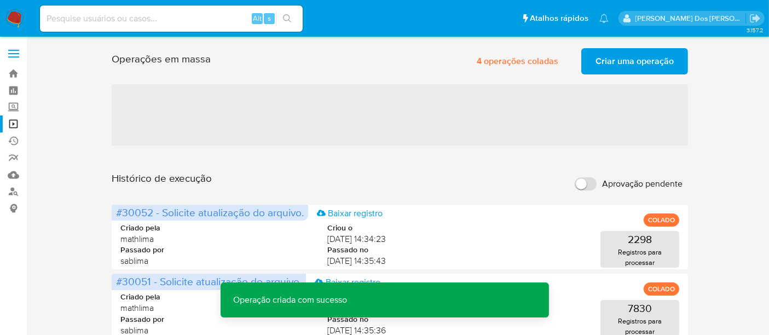
click at [615, 67] on span "Criar uma operação" at bounding box center [635, 61] width 78 height 24
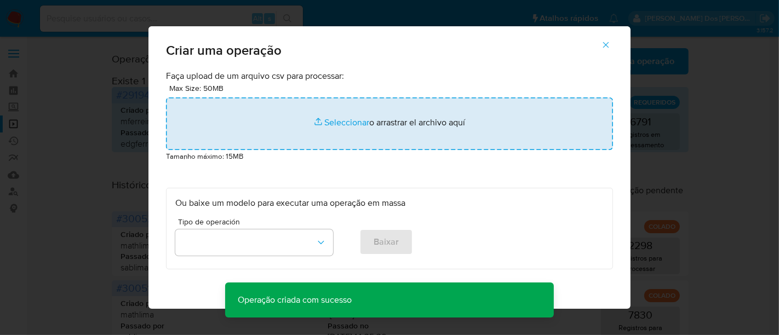
click at [333, 122] on input "file" at bounding box center [389, 123] width 447 height 53
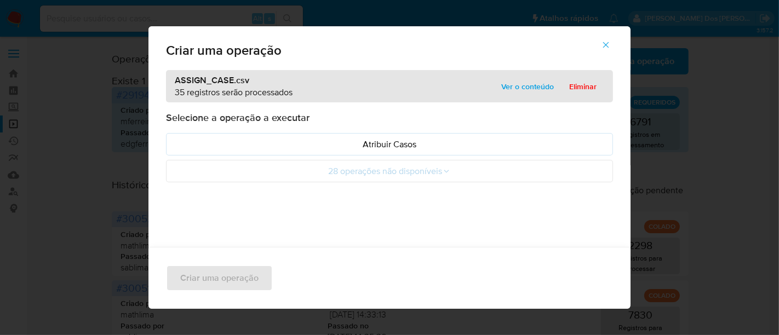
click at [289, 145] on p "Atribuir Casos" at bounding box center [389, 144] width 428 height 13
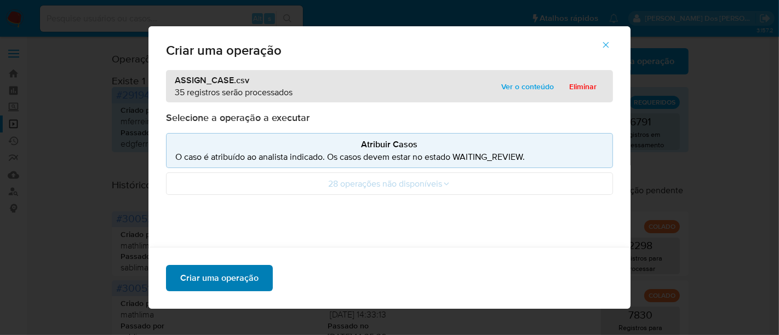
click at [214, 278] on span "Criar uma operação" at bounding box center [219, 278] width 78 height 24
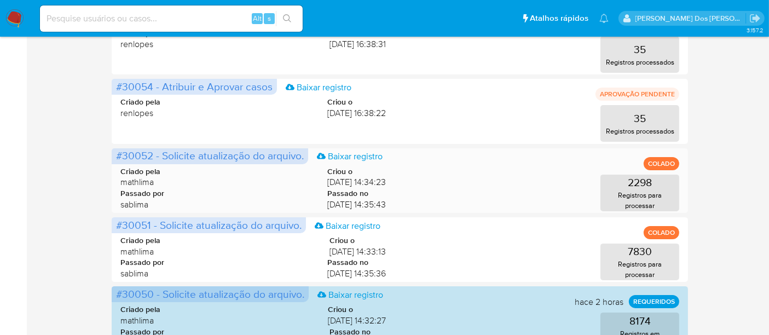
scroll to position [182, 0]
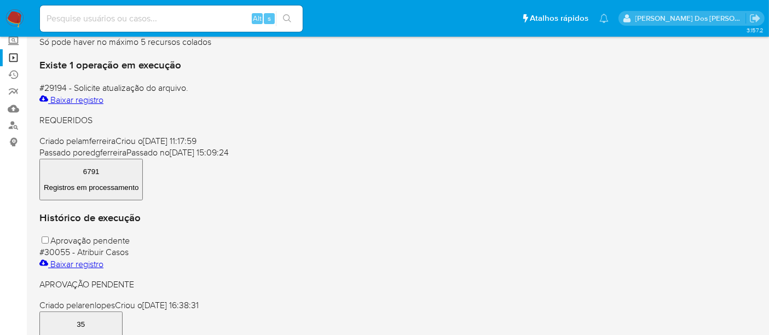
scroll to position [122, 0]
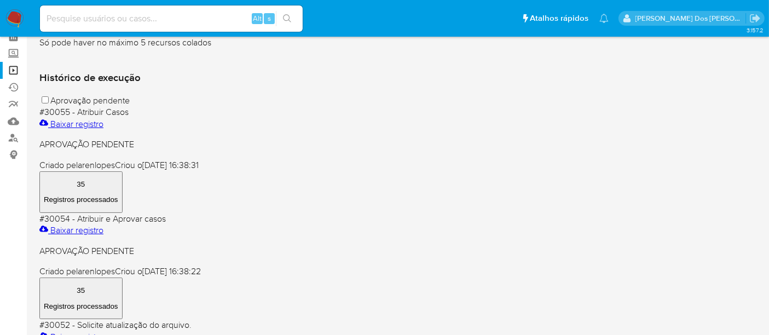
scroll to position [182, 0]
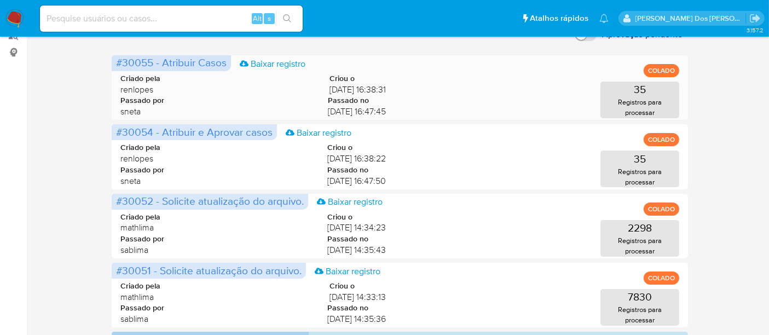
scroll to position [61, 0]
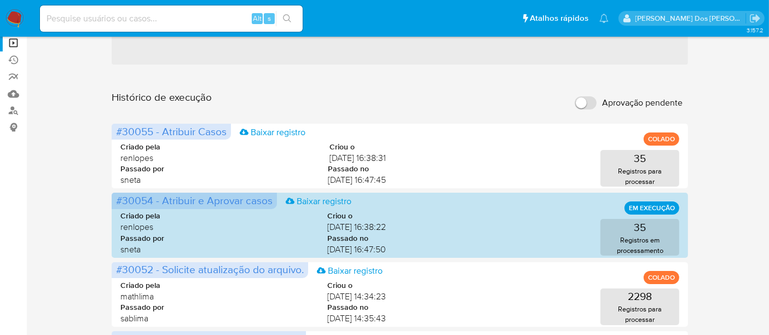
scroll to position [122, 0]
